Goal: Information Seeking & Learning: Check status

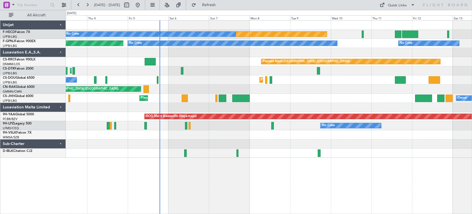
click at [194, 83] on div "No Crew Planned Maint [GEOGRAPHIC_DATA] ([GEOGRAPHIC_DATA]) Planned Maint [GEOG…" at bounding box center [269, 79] width 406 height 9
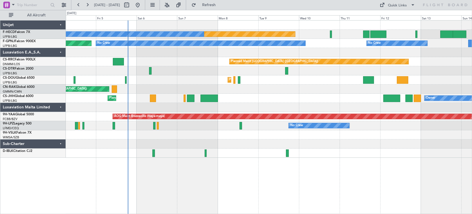
click at [47, 71] on div "Planned Maint [GEOGRAPHIC_DATA] ([GEOGRAPHIC_DATA]) No Crew No Crew No Crew No …" at bounding box center [236, 112] width 472 height 204
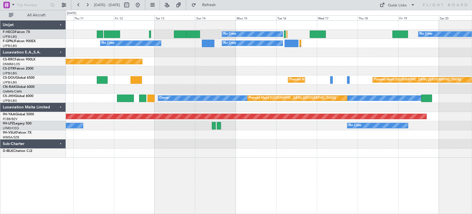
click at [70, 79] on div "No Crew No Crew Planned Maint [GEOGRAPHIC_DATA] ([GEOGRAPHIC_DATA]) No Crew No …" at bounding box center [269, 88] width 406 height 137
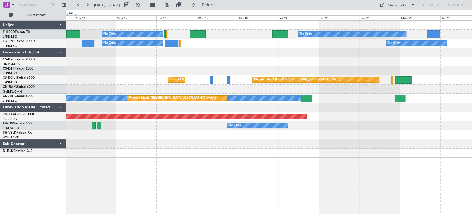
click at [140, 81] on div "Planned Maint [GEOGRAPHIC_DATA] ([GEOGRAPHIC_DATA]) Planned Maint [GEOGRAPHIC_D…" at bounding box center [269, 79] width 406 height 9
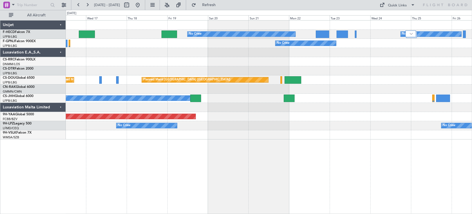
click at [117, 91] on div "No Crew No Crew No Crew No Crew No Crew Planned Maint [GEOGRAPHIC_DATA] ([GEOGR…" at bounding box center [269, 79] width 406 height 119
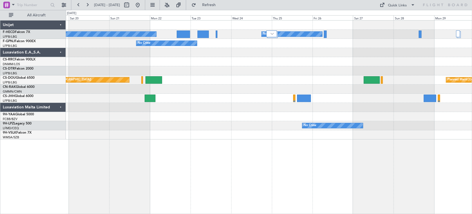
click at [304, 66] on div "No Crew No Crew No Crew Planned Maint [GEOGRAPHIC_DATA] ([GEOGRAPHIC_DATA]) Pla…" at bounding box center [269, 79] width 406 height 119
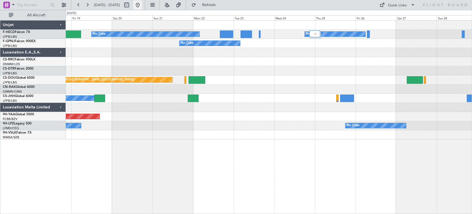
click at [142, 6] on button at bounding box center [137, 5] width 9 height 9
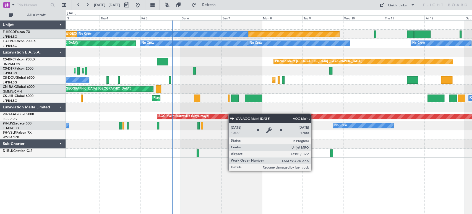
click at [143, 128] on div "Planned Maint [GEOGRAPHIC_DATA] ([GEOGRAPHIC_DATA]) No Crew No Crew No Crew No …" at bounding box center [269, 88] width 406 height 137
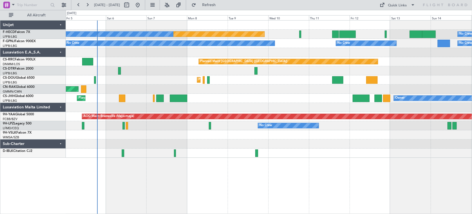
click at [101, 88] on div "Unplanned Maint [GEOGRAPHIC_DATA] ([GEOGRAPHIC_DATA])" at bounding box center [269, 88] width 406 height 9
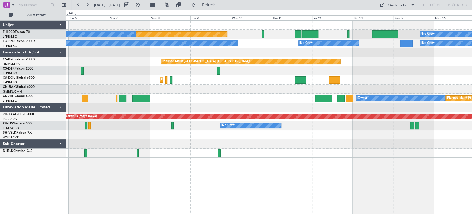
click at [129, 81] on div "Planned Maint [GEOGRAPHIC_DATA] ([GEOGRAPHIC_DATA]) Planned Maint [GEOGRAPHIC_D…" at bounding box center [269, 79] width 406 height 9
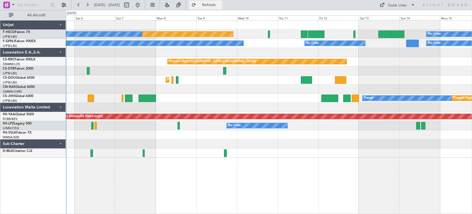
click at [219, 4] on span "Refresh" at bounding box center [208, 5] width 23 height 4
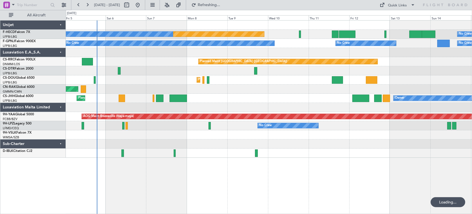
click at [217, 75] on div "Planned Maint [GEOGRAPHIC_DATA] ([GEOGRAPHIC_DATA]) Planned Maint [GEOGRAPHIC_D…" at bounding box center [269, 79] width 406 height 9
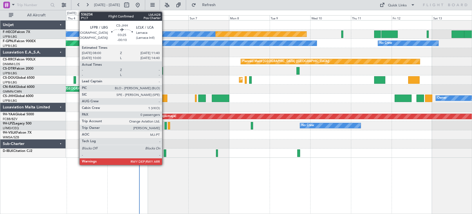
click at [165, 98] on div at bounding box center [164, 97] width 6 height 7
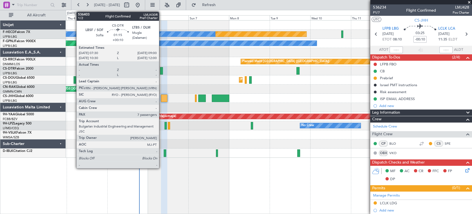
click at [162, 70] on div at bounding box center [161, 70] width 3 height 7
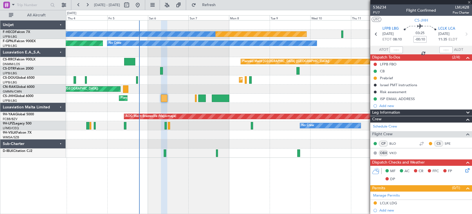
type input "+00:10"
type input "7"
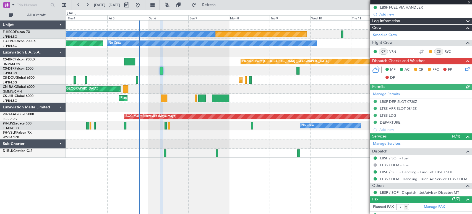
scroll to position [154, 0]
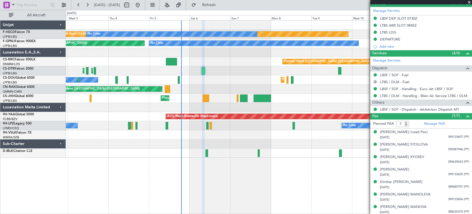
click at [186, 38] on div "Planned Maint [GEOGRAPHIC_DATA] ([GEOGRAPHIC_DATA]) No Crew No Crew No Crew" at bounding box center [269, 34] width 406 height 9
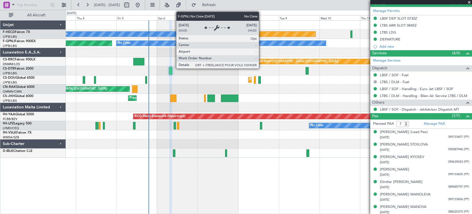
click at [73, 74] on div "Planned Maint [GEOGRAPHIC_DATA] ([GEOGRAPHIC_DATA]) No Crew No Crew No Crew No …" at bounding box center [269, 88] width 406 height 137
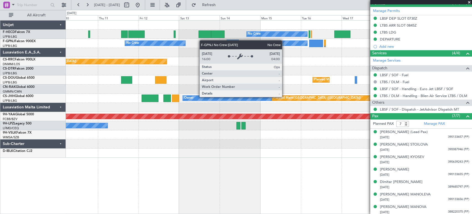
click at [176, 45] on div "No Crew No Crew No Crew No Crew No Crew" at bounding box center [269, 43] width 406 height 9
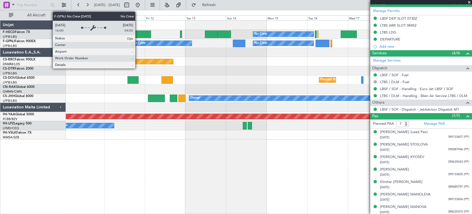
click at [192, 40] on div "No Crew" at bounding box center [161, 43] width 61 height 6
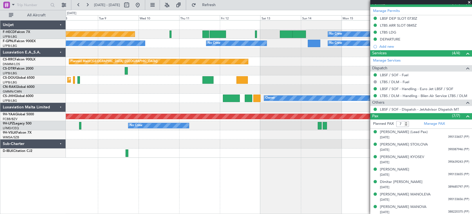
click at [339, 73] on div "No Crew Planned Maint [GEOGRAPHIC_DATA] ([GEOGRAPHIC_DATA]) No Crew No Crew No …" at bounding box center [269, 88] width 406 height 137
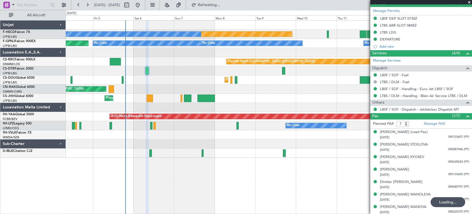
click at [229, 84] on div "Planned Maint [GEOGRAPHIC_DATA] ([GEOGRAPHIC_DATA]) No Crew No Crew No Crew No …" at bounding box center [269, 88] width 406 height 137
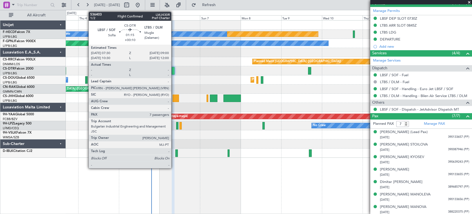
click at [174, 68] on div at bounding box center [173, 70] width 3 height 7
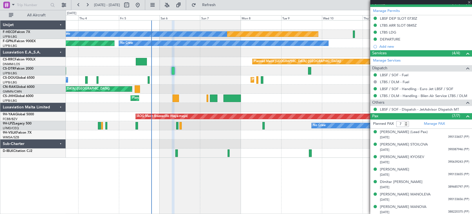
scroll to position [0, 0]
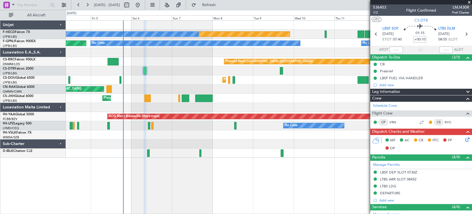
click at [159, 152] on div at bounding box center [269, 152] width 406 height 9
click at [184, 143] on div at bounding box center [269, 143] width 406 height 9
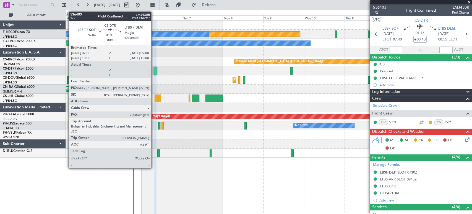
click at [154, 70] on div at bounding box center [155, 70] width 3 height 7
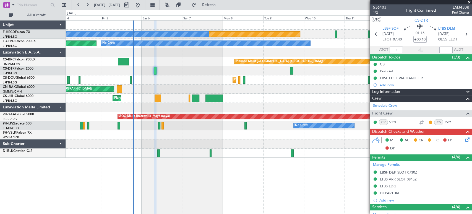
click at [375, 5] on span "536403" at bounding box center [379, 7] width 13 height 6
click at [100, 52] on div "Planned Maint [GEOGRAPHIC_DATA] ([GEOGRAPHIC_DATA]) No Crew No Crew No Crew Pla…" at bounding box center [269, 88] width 406 height 137
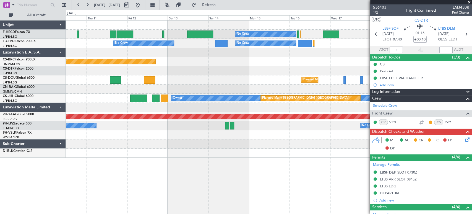
click at [236, 67] on div "No Crew No Crew Planned Maint [GEOGRAPHIC_DATA] ([GEOGRAPHIC_DATA]) No Crew No …" at bounding box center [269, 88] width 406 height 137
